Goal: Task Accomplishment & Management: Complete application form

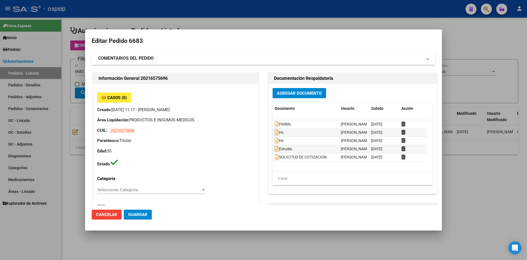
drag, startPoint x: 208, startPoint y: 23, endPoint x: 125, endPoint y: 43, distance: 85.7
click at [207, 23] on div at bounding box center [263, 130] width 527 height 260
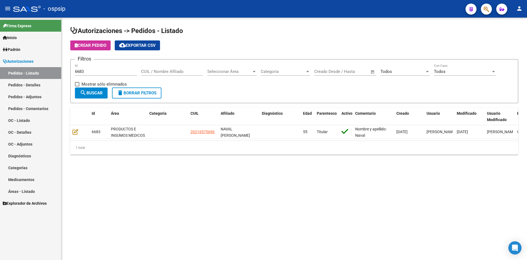
click at [103, 69] on input "6683" at bounding box center [106, 71] width 62 height 5
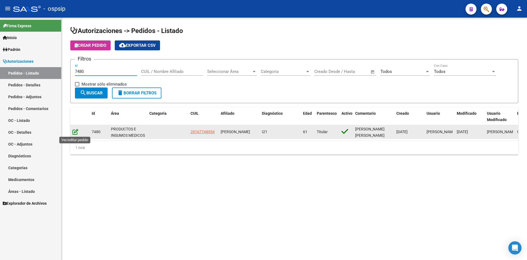
type input "7480"
click at [74, 130] on icon at bounding box center [76, 132] width 6 height 6
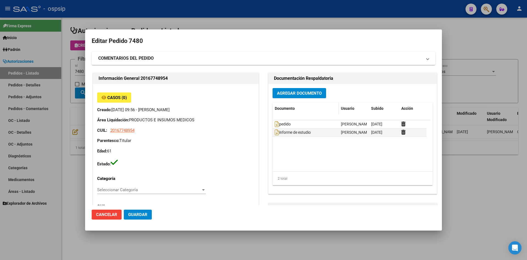
type input "[GEOGRAPHIC_DATA], LLAVALLOL, ARMONIA 222"
click at [284, 93] on span "Agregar Documento" at bounding box center [299, 93] width 45 height 5
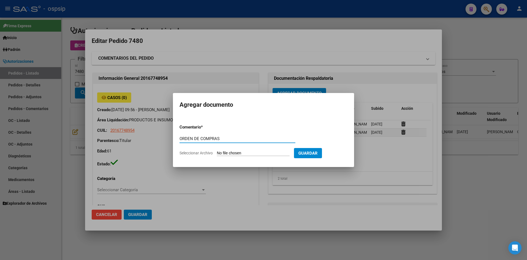
type input "ORDEN DE COMPRAS"
click at [217, 150] on input "Seleccionar Archivo" at bounding box center [253, 152] width 73 height 5
type input "C:\fakepath\OC N°7480 - [PERSON_NAME].pdf"
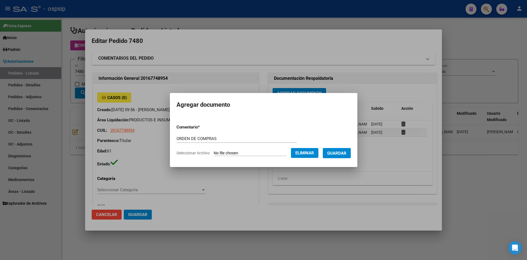
click at [335, 152] on span "Guardar" at bounding box center [336, 152] width 19 height 5
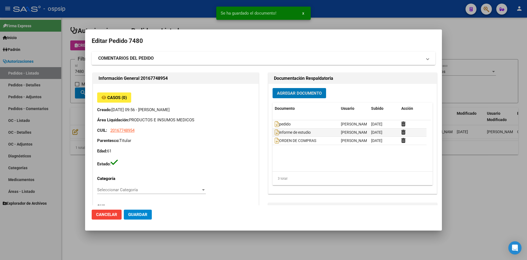
click at [136, 214] on span "Guardar" at bounding box center [137, 214] width 19 height 5
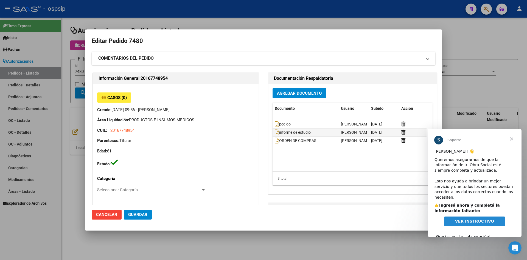
click at [511, 138] on span "Cerrar" at bounding box center [512, 139] width 20 height 20
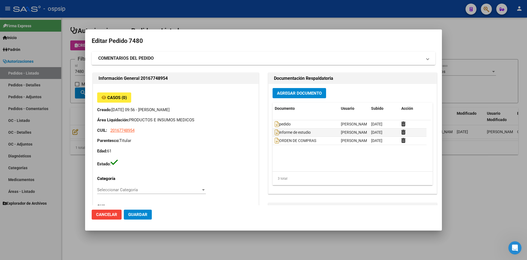
click at [218, 13] on div at bounding box center [263, 130] width 527 height 260
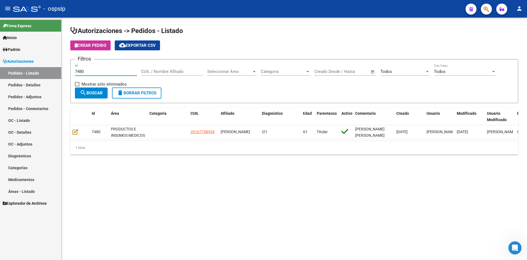
click at [108, 74] on input "7480" at bounding box center [106, 71] width 62 height 5
type input "7299"
click at [238, 47] on div "Crear Pedido cloud_download Exportar CSV" at bounding box center [294, 45] width 448 height 10
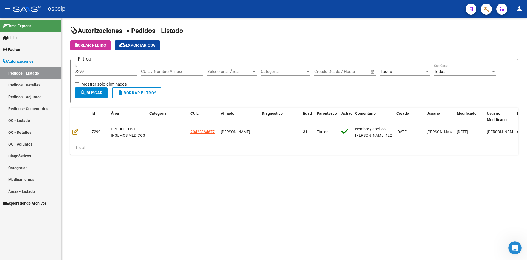
click at [267, 30] on h1 "Autorizaciones -> Pedidos - Listado" at bounding box center [294, 31] width 448 height 10
click at [257, 49] on div "Crear Pedido cloud_download Exportar CSV" at bounding box center [294, 45] width 448 height 10
click at [483, 14] on div at bounding box center [484, 8] width 15 height 11
click at [483, 12] on button "button" at bounding box center [486, 9] width 11 height 11
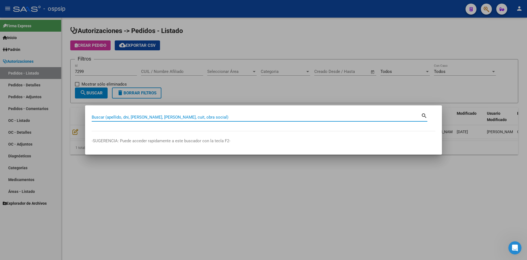
paste input "56.258.195"
type input "56258195"
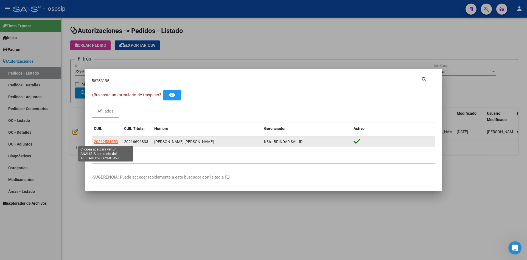
click at [100, 141] on span "20562581953" at bounding box center [106, 141] width 24 height 4
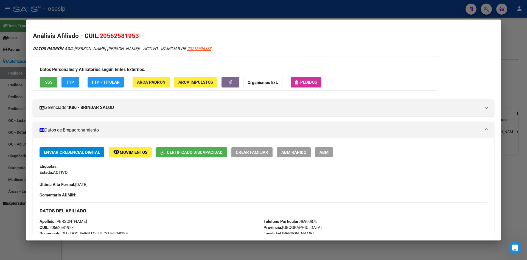
click at [304, 83] on span "Pedidos" at bounding box center [308, 82] width 17 height 5
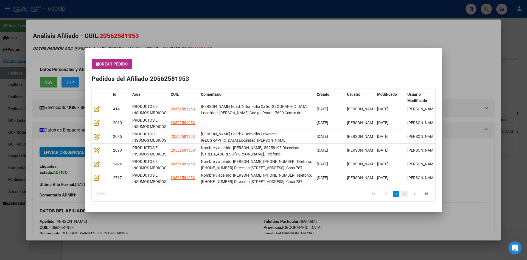
click at [403, 191] on link "2" at bounding box center [404, 194] width 7 height 6
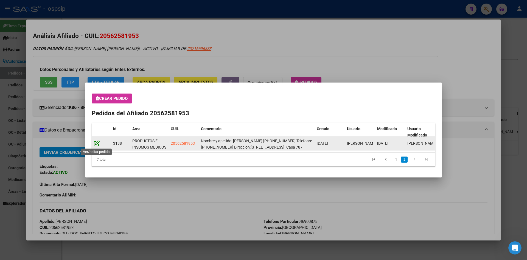
click at [94, 143] on icon at bounding box center [97, 143] width 6 height 6
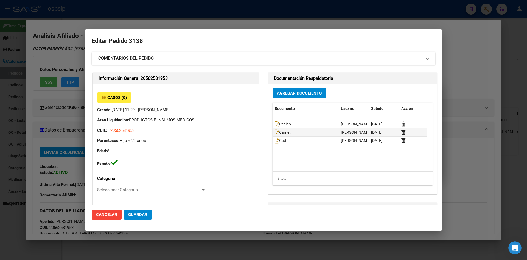
type input "[GEOGRAPHIC_DATA], [PERSON_NAME], [GEOGRAPHIC_DATA]"
click at [201, 24] on div at bounding box center [263, 130] width 527 height 260
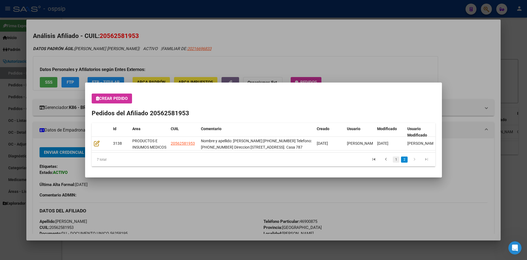
click at [396, 159] on link "1" at bounding box center [396, 159] width 7 height 6
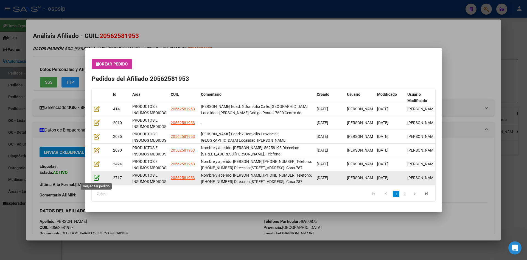
click at [98, 178] on icon at bounding box center [97, 177] width 6 height 6
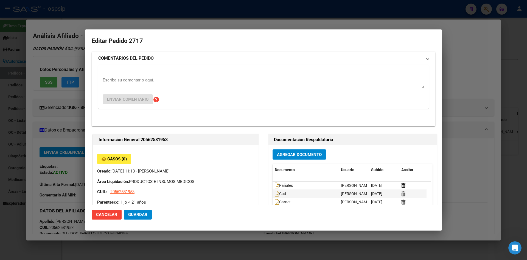
type input "[GEOGRAPHIC_DATA], [PERSON_NAME], [GEOGRAPHIC_DATA]"
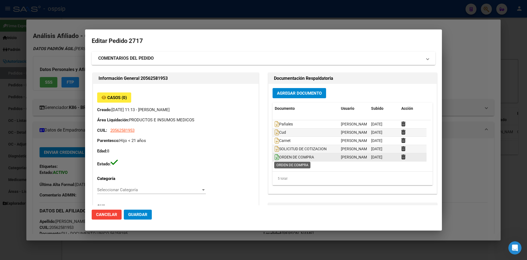
click at [275, 158] on icon at bounding box center [277, 157] width 4 height 6
click at [191, 23] on div at bounding box center [263, 130] width 527 height 260
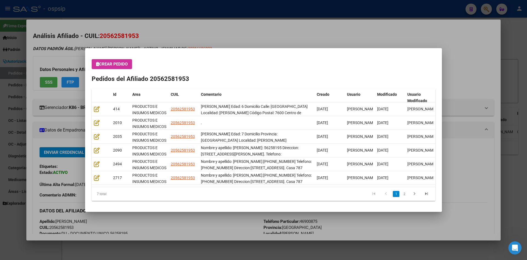
click at [188, 29] on div at bounding box center [263, 130] width 527 height 260
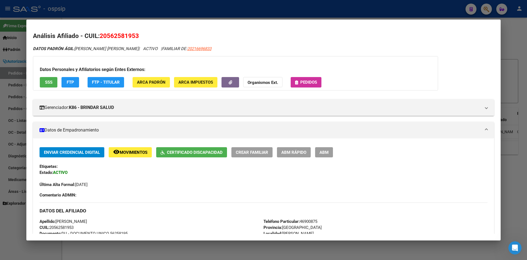
click at [313, 8] on div at bounding box center [263, 130] width 527 height 260
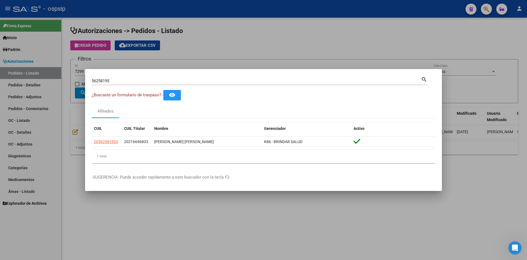
click at [209, 69] on mat-dialog-container "56258195 Buscar (apellido, dni, cuil, nro traspaso, cuit, obra social) search ¿…" at bounding box center [263, 130] width 357 height 122
click at [210, 62] on div at bounding box center [263, 130] width 527 height 260
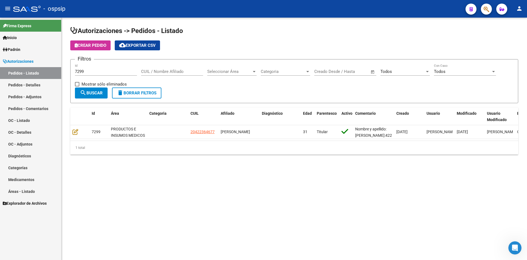
click at [88, 74] on input "7299" at bounding box center [106, 71] width 62 height 5
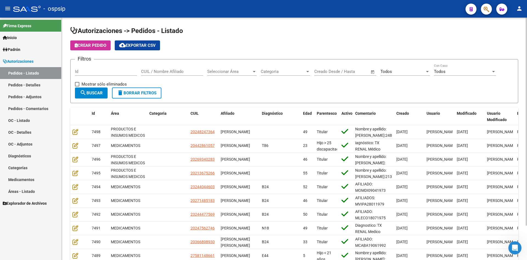
drag, startPoint x: 300, startPoint y: 31, endPoint x: 245, endPoint y: 4, distance: 60.7
click at [298, 30] on h1 "Autorizaciones -> Pedidos - Listado" at bounding box center [294, 31] width 448 height 10
click at [264, 40] on div "Crear Pedido cloud_download Exportar CSV" at bounding box center [294, 45] width 448 height 10
drag, startPoint x: 295, startPoint y: 41, endPoint x: 242, endPoint y: 23, distance: 55.8
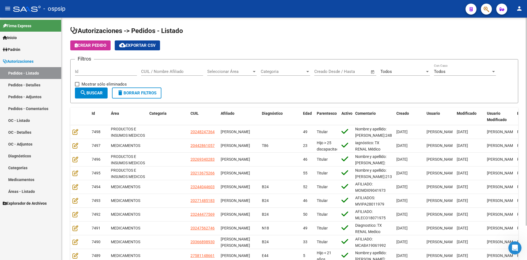
click at [294, 40] on app-list-header "Autorizaciones -> Pedidos - Listado Crear Pedido cloud_download Exportar CSV Fi…" at bounding box center [294, 64] width 448 height 77
drag, startPoint x: 213, startPoint y: 88, endPoint x: 107, endPoint y: 1, distance: 136.8
click at [212, 87] on form "Filtros Id CUIL / Nombre Afiliado Seleccionar Área Seleccionar Área Categoria C…" at bounding box center [294, 81] width 448 height 44
click at [294, 37] on app-list-header "Autorizaciones -> Pedidos - Listado Crear Pedido cloud_download Exportar CSV Fi…" at bounding box center [294, 64] width 448 height 77
click at [404, 69] on div "Todos Seleccionar Estado" at bounding box center [405, 70] width 49 height 12
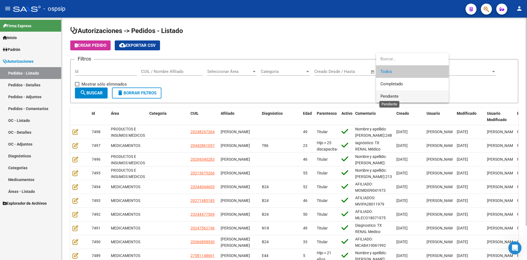
drag, startPoint x: 388, startPoint y: 95, endPoint x: 382, endPoint y: 93, distance: 5.9
click at [387, 95] on span "Pendiente" at bounding box center [390, 96] width 18 height 5
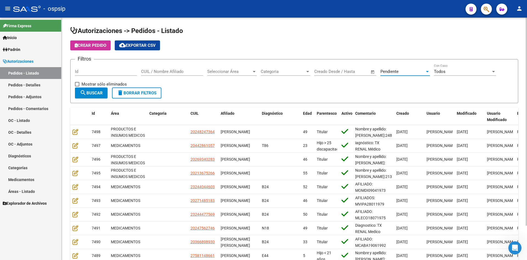
click at [95, 93] on span "search Buscar" at bounding box center [91, 92] width 23 height 5
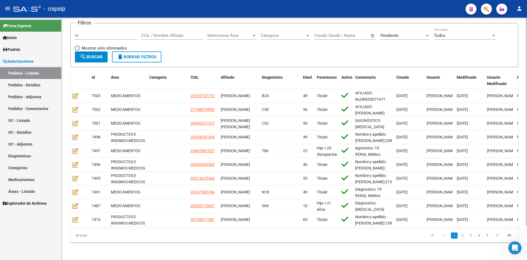
scroll to position [40, 0]
click at [385, 37] on div "Pendiente Seleccionar Estado" at bounding box center [405, 36] width 49 height 17
click at [386, 33] on span "Pendiente" at bounding box center [390, 35] width 18 height 5
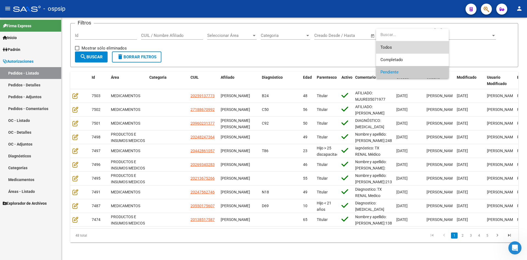
click at [386, 49] on span "Todos" at bounding box center [413, 47] width 64 height 12
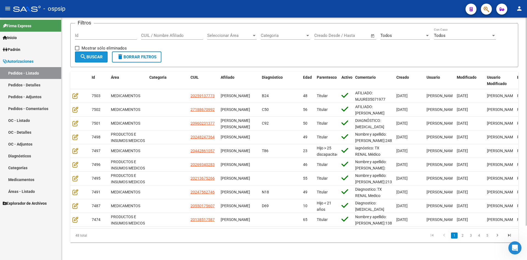
click at [95, 55] on span "search Buscar" at bounding box center [91, 56] width 23 height 5
